Goal: Check status: Check status

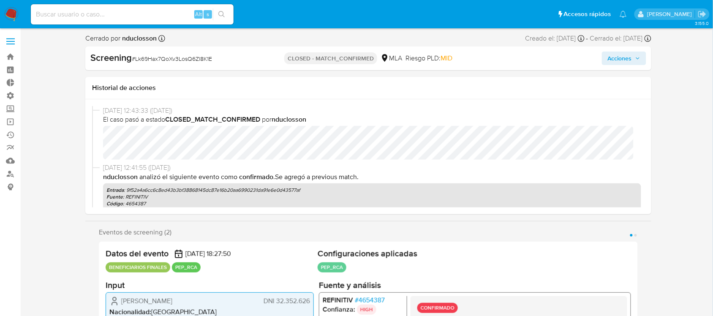
click at [110, 14] on input at bounding box center [132, 14] width 203 height 11
select select "10"
paste input "2638674664"
type input "2638674664"
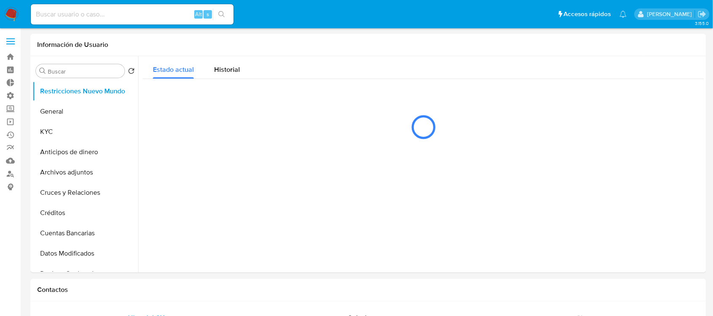
select select "10"
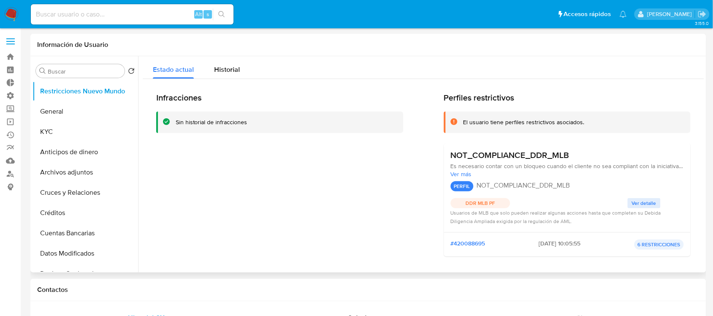
click at [656, 202] on button "Ver detalle" at bounding box center [644, 203] width 33 height 10
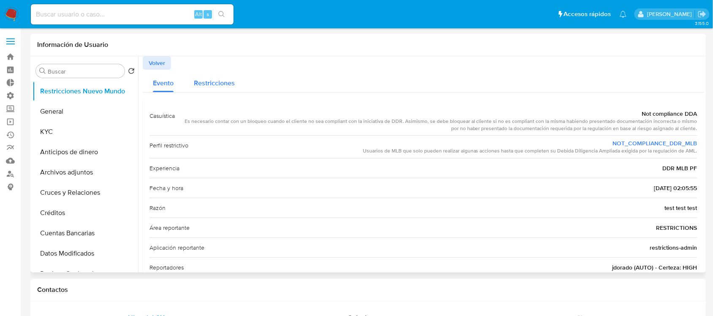
click at [211, 77] on div "Restricciones" at bounding box center [214, 81] width 41 height 22
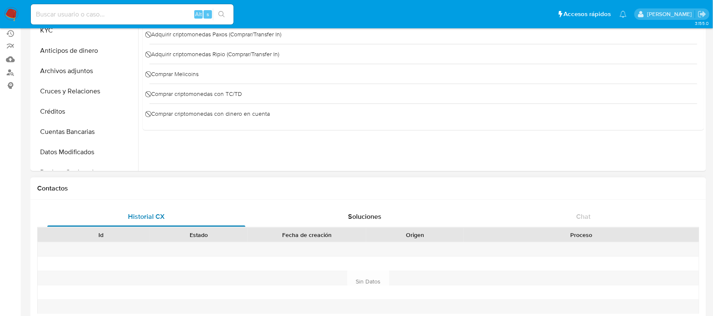
scroll to position [106, 0]
